Goal: Information Seeking & Learning: Learn about a topic

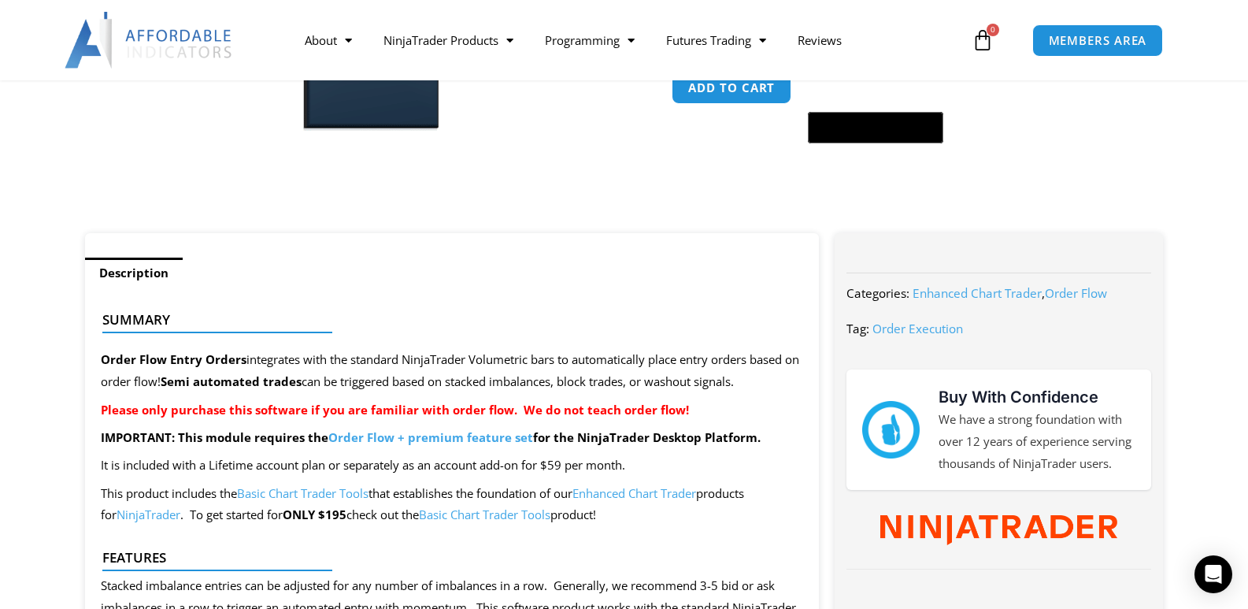
scroll to position [630, 0]
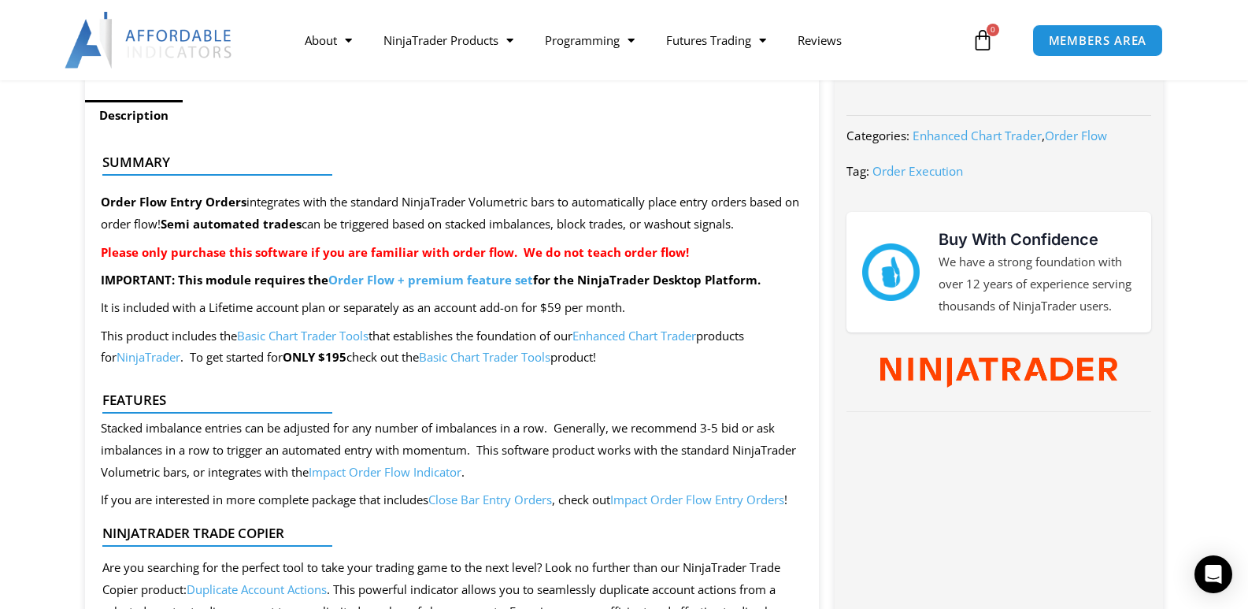
click at [504, 353] on link "Basic Chart Trader Tools" at bounding box center [485, 357] width 132 height 16
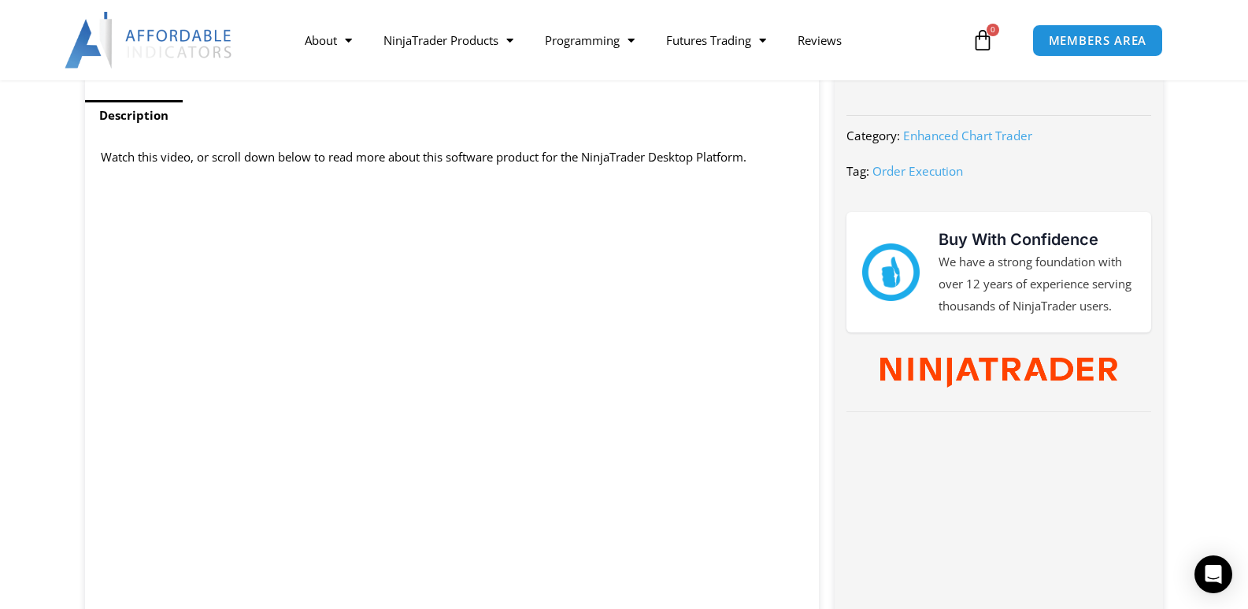
scroll to position [709, 0]
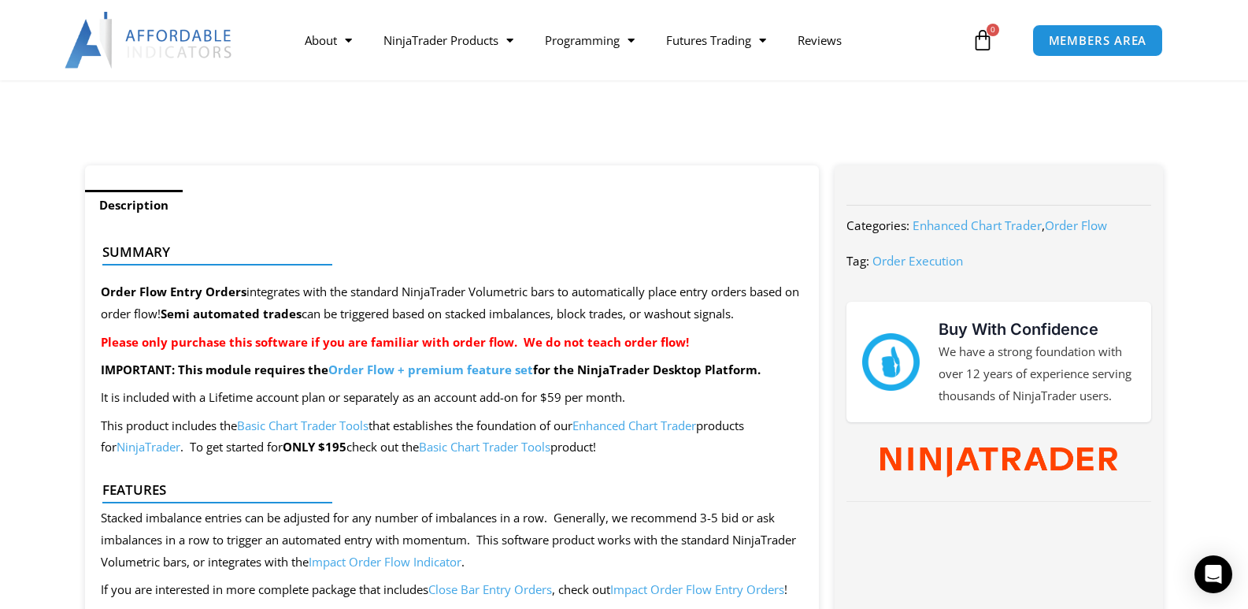
scroll to position [630, 0]
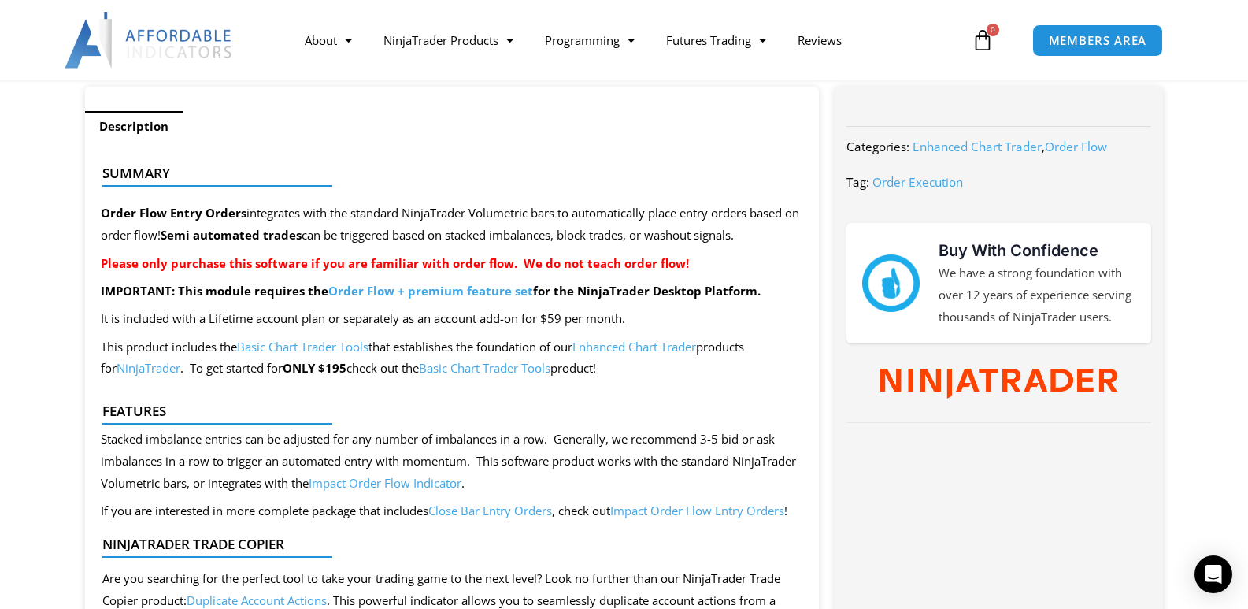
click at [637, 342] on link "Enhanced Chart Trader" at bounding box center [635, 347] width 124 height 16
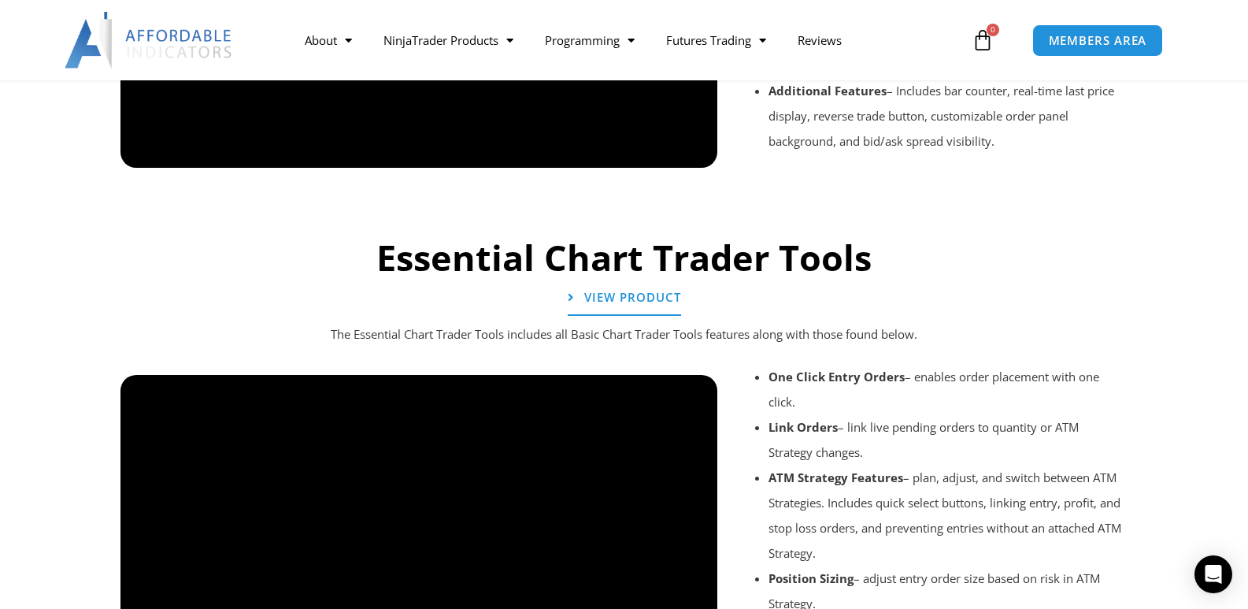
scroll to position [1654, 0]
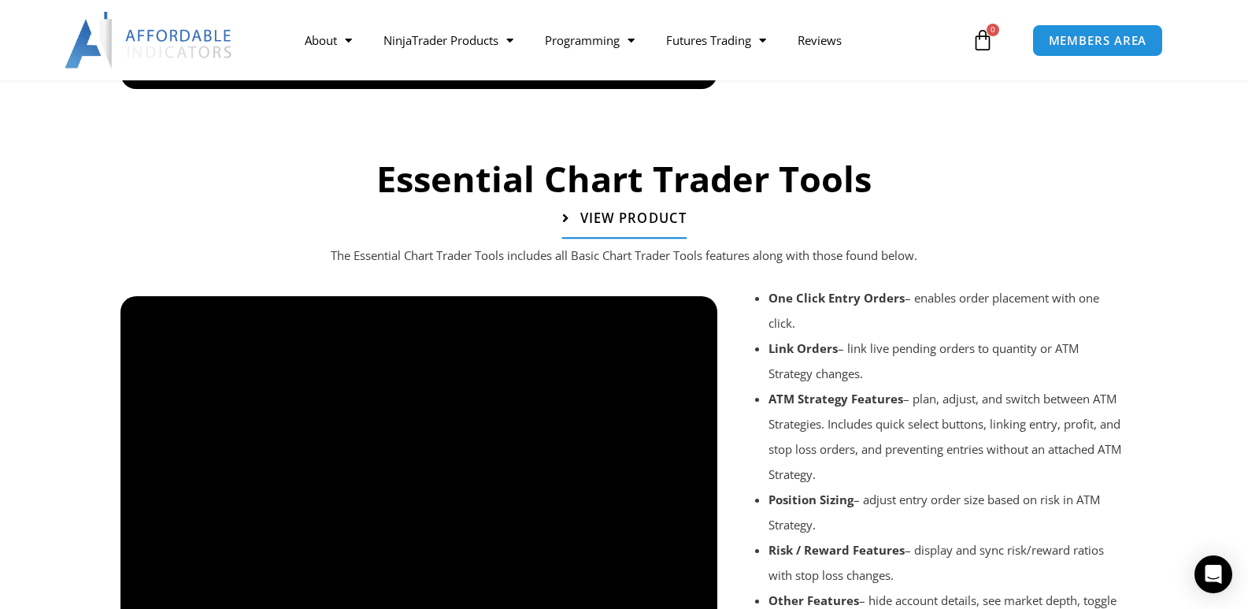
click at [648, 224] on span "View Product" at bounding box center [633, 218] width 106 height 13
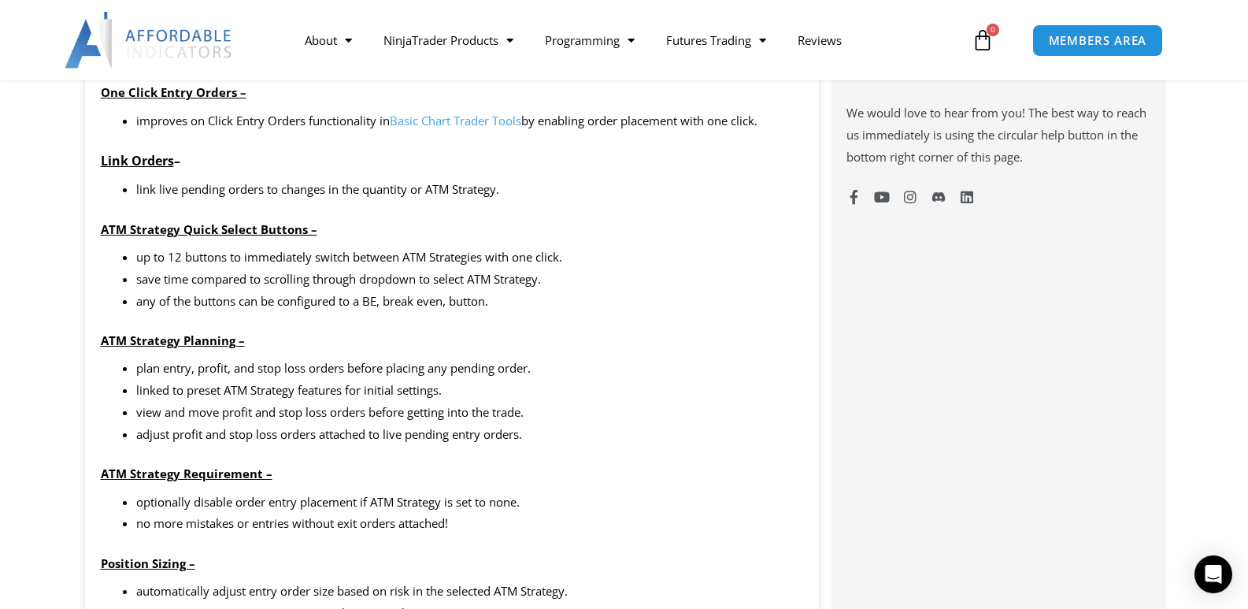
scroll to position [866, 0]
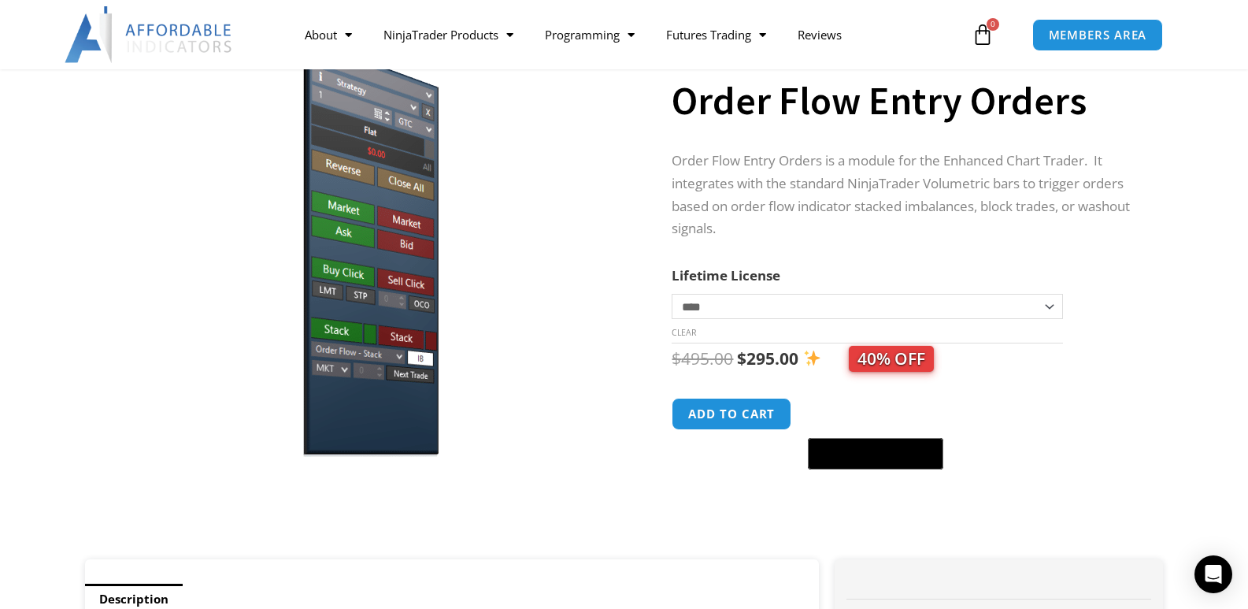
scroll to position [79, 0]
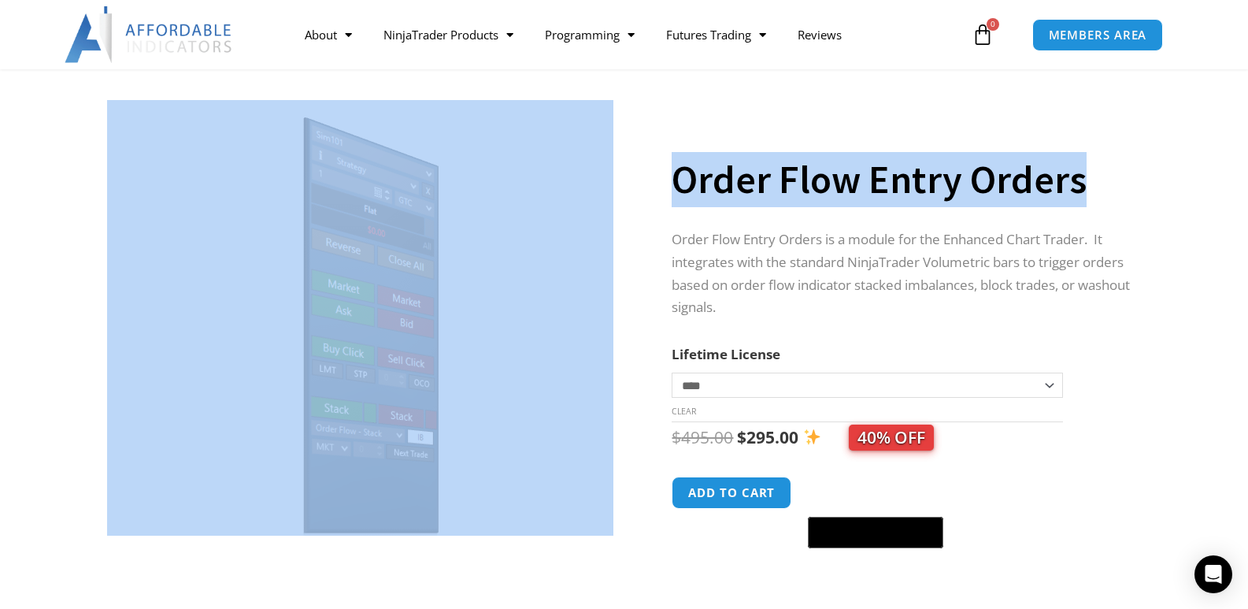
drag, startPoint x: 1084, startPoint y: 180, endPoint x: 620, endPoint y: 183, distance: 463.9
click at [620, 183] on div "**********" at bounding box center [624, 363] width 1095 height 550
click at [898, 181] on h1 "Order Flow Entry Orders" at bounding box center [902, 179] width 460 height 55
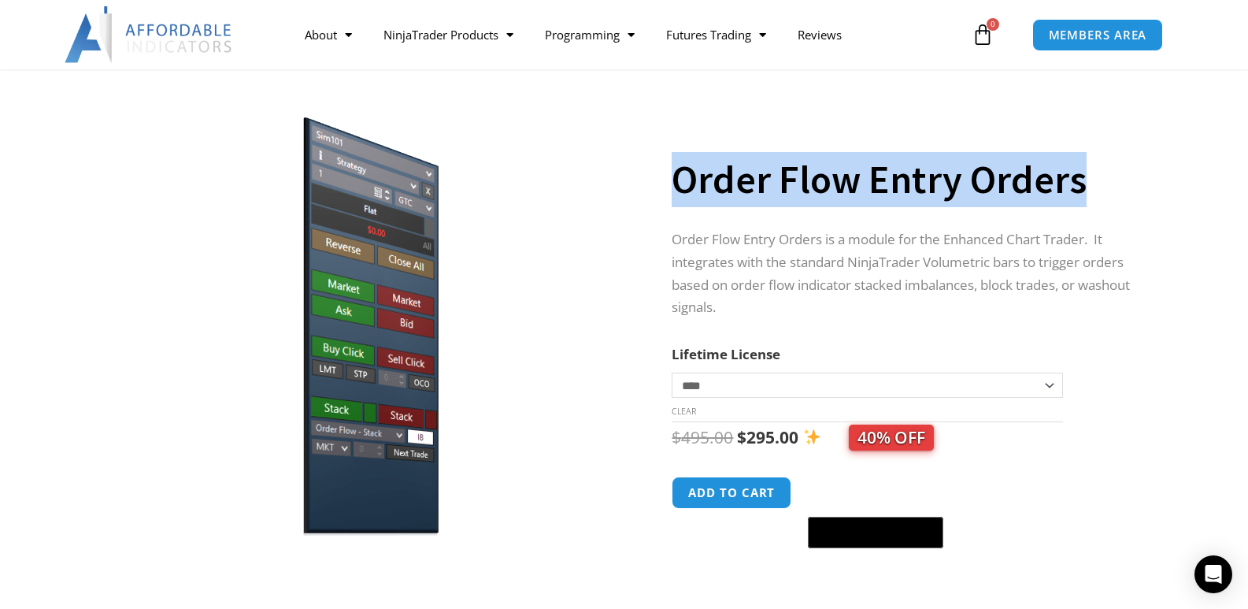
drag, startPoint x: 1088, startPoint y: 180, endPoint x: 664, endPoint y: 182, distance: 424.5
click at [664, 182] on div "**********" at bounding box center [624, 363] width 1095 height 550
copy div "Order Flow Entry Orders"
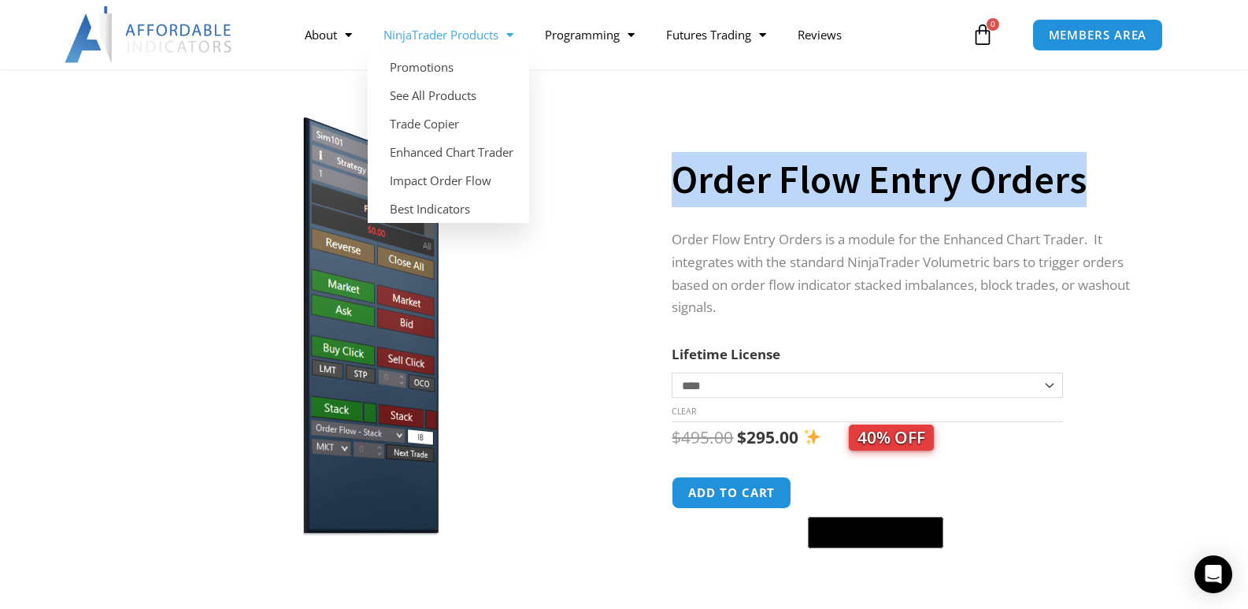
click at [428, 29] on link "NinjaTrader Products" at bounding box center [448, 35] width 161 height 36
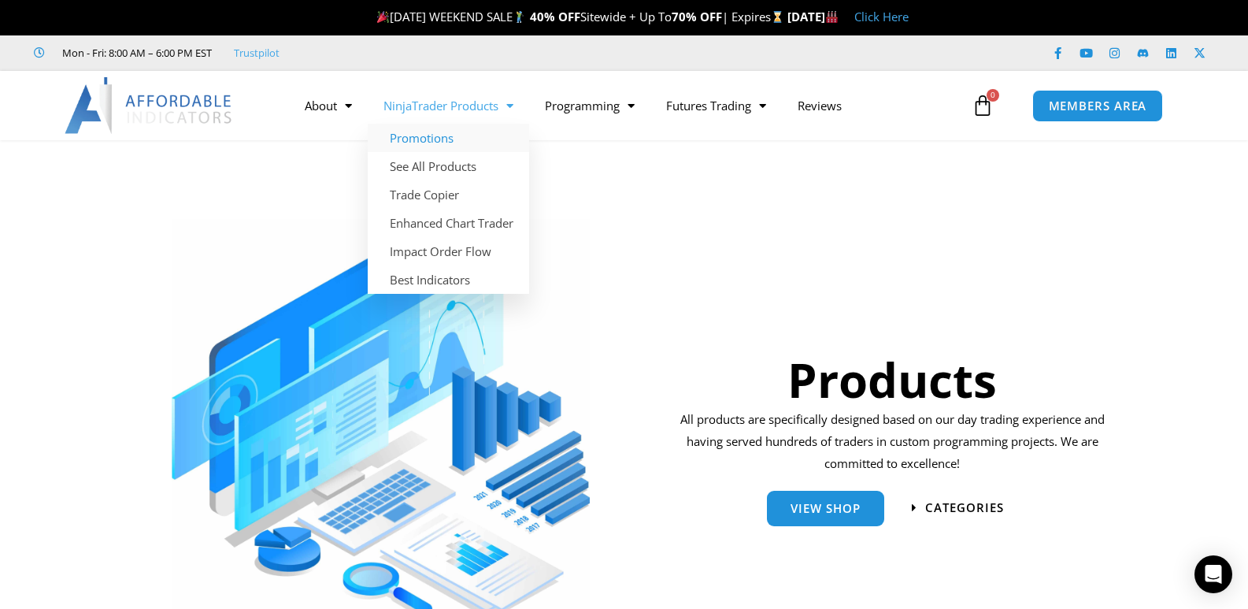
click at [454, 137] on link "Promotions" at bounding box center [448, 138] width 161 height 28
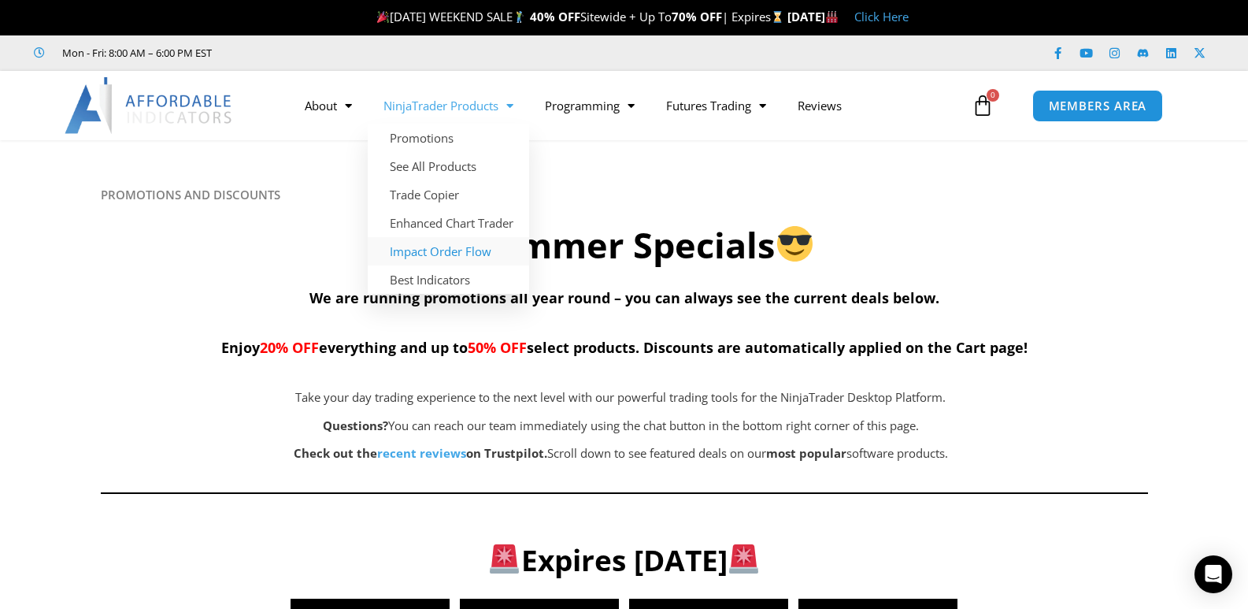
click at [468, 256] on link "Impact Order Flow" at bounding box center [448, 251] width 161 height 28
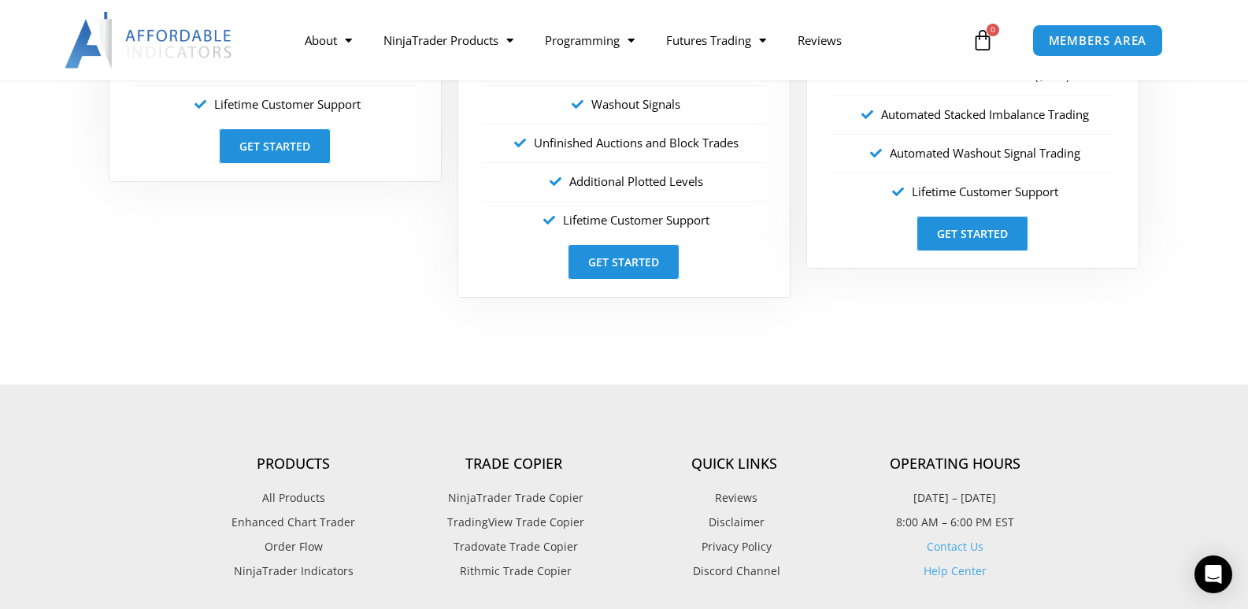
scroll to position [2756, 0]
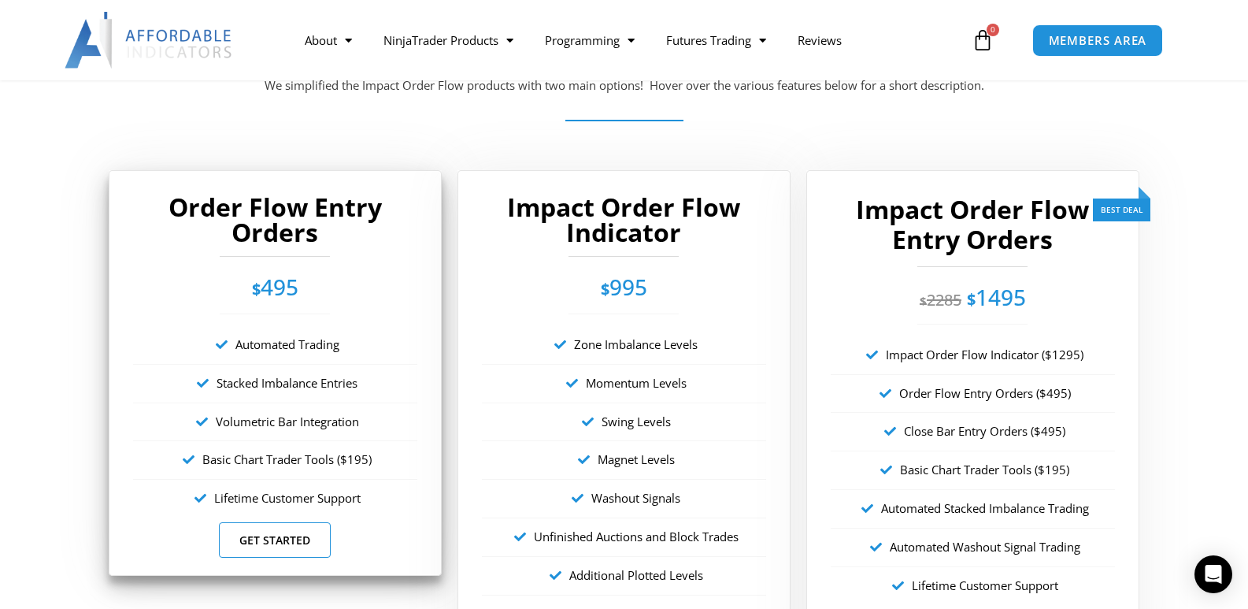
click at [284, 535] on link "Get Started" at bounding box center [275, 539] width 112 height 35
